Goal: Find specific page/section: Find specific page/section

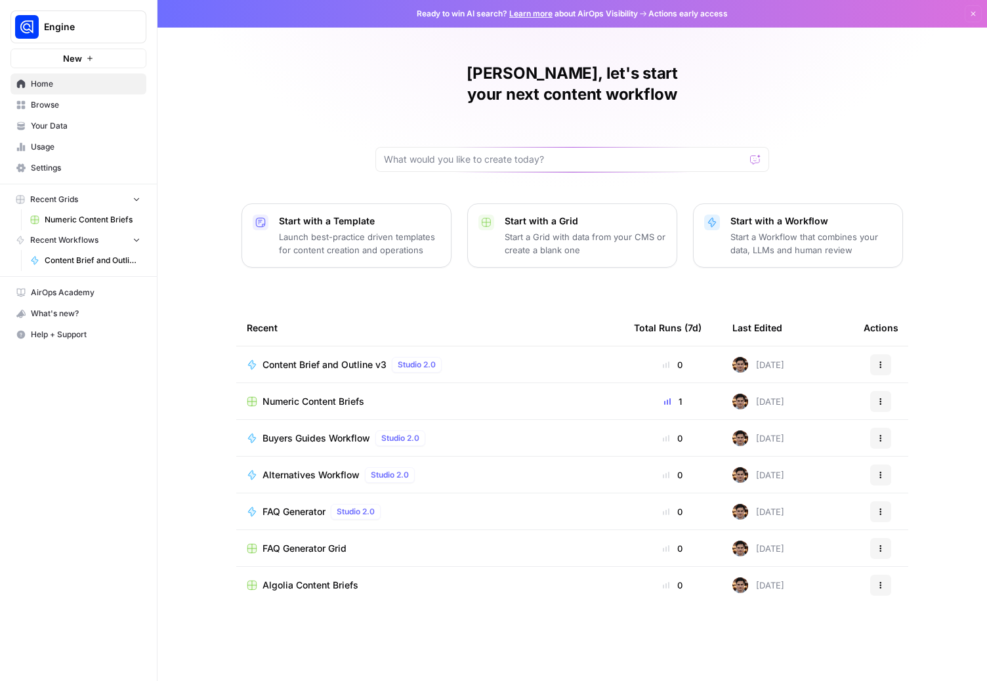
click at [58, 119] on link "Your Data" at bounding box center [79, 126] width 136 height 21
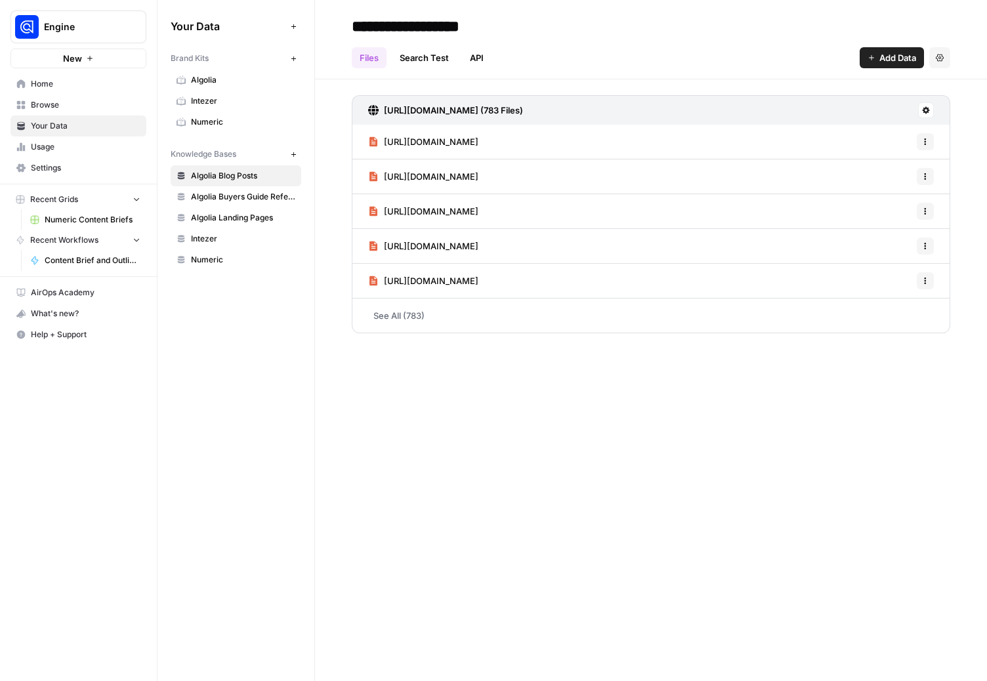
click at [231, 77] on span "Algolia" at bounding box center [243, 80] width 104 height 12
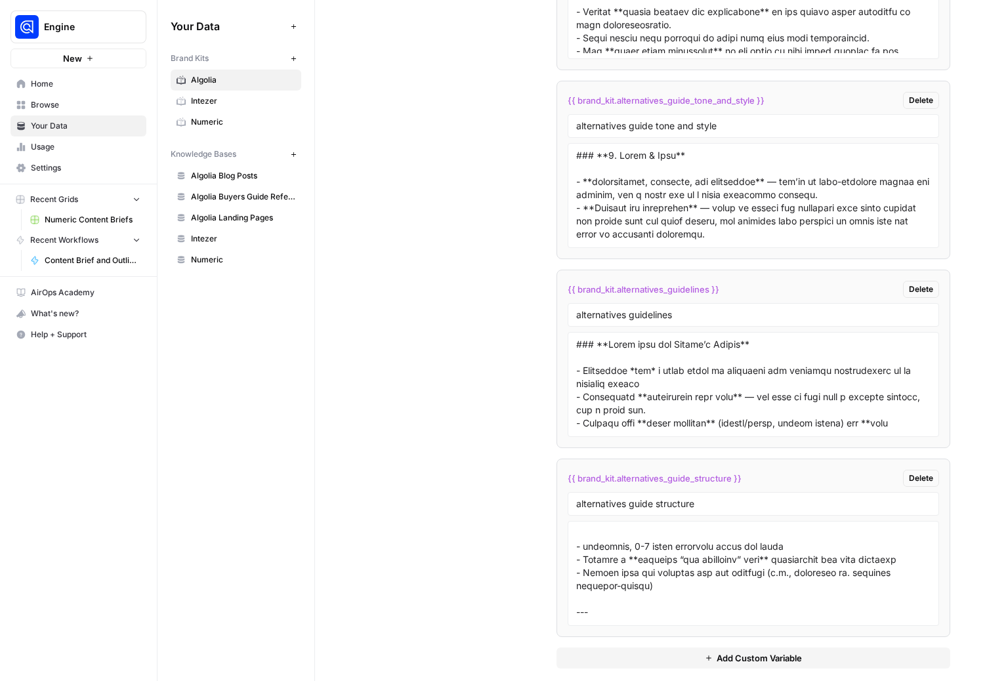
scroll to position [2769, 0]
